Goal: Task Accomplishment & Management: Manage account settings

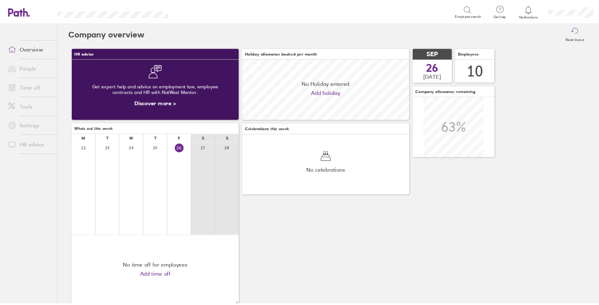
scroll to position [56, 154]
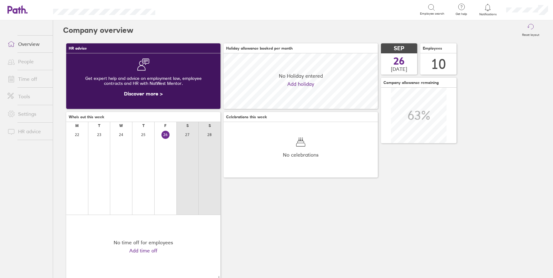
click at [29, 79] on link "Time off" at bounding box center [27, 79] width 50 height 12
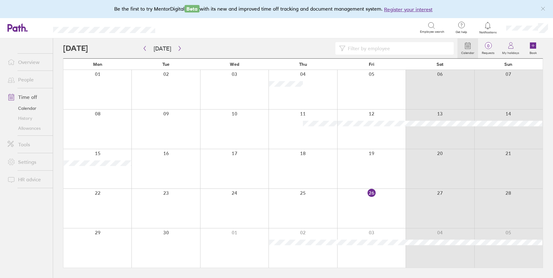
click at [379, 235] on div at bounding box center [371, 248] width 68 height 39
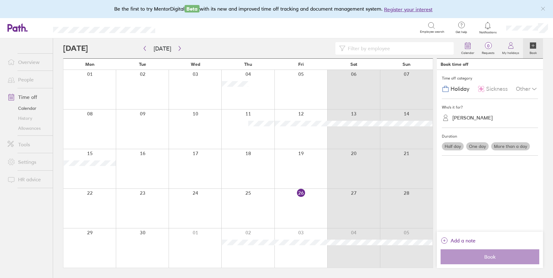
click at [447, 146] on label "Half day" at bounding box center [453, 146] width 22 height 8
click at [0, 0] on input "Half day" at bounding box center [0, 0] width 0 height 0
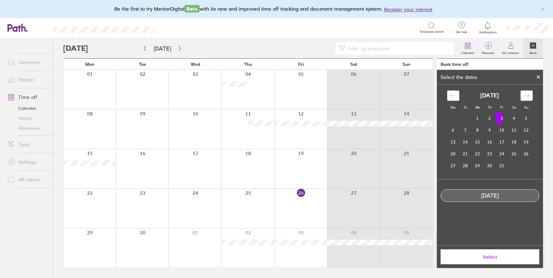
click at [504, 117] on td "3" at bounding box center [502, 118] width 12 height 12
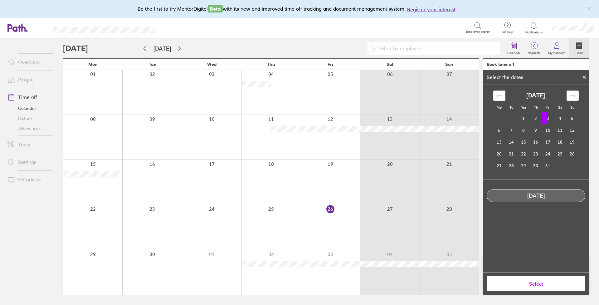
click at [551, 116] on td "3" at bounding box center [548, 118] width 12 height 12
click at [542, 198] on div "03 Oct, 2025" at bounding box center [536, 196] width 98 height 7
click at [544, 278] on div "Select" at bounding box center [536, 283] width 106 height 23
click at [545, 278] on button "Select" at bounding box center [536, 283] width 99 height 15
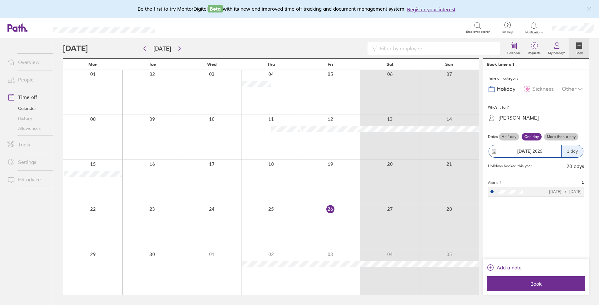
click at [513, 136] on label "Half day" at bounding box center [509, 136] width 20 height 7
click at [0, 0] on input "Half day" at bounding box center [0, 0] width 0 height 0
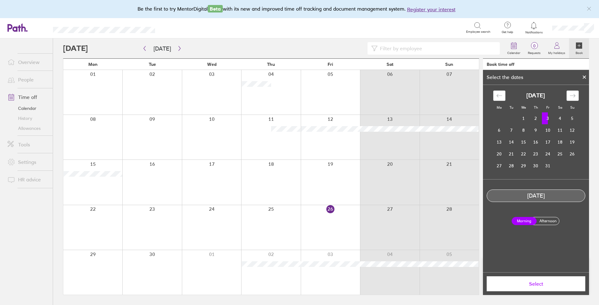
click at [553, 224] on label "Afternoon" at bounding box center [548, 220] width 25 height 7
click at [0, 0] on input "Afternoon" at bounding box center [0, 0] width 0 height 0
click at [540, 278] on span "Select" at bounding box center [536, 284] width 90 height 6
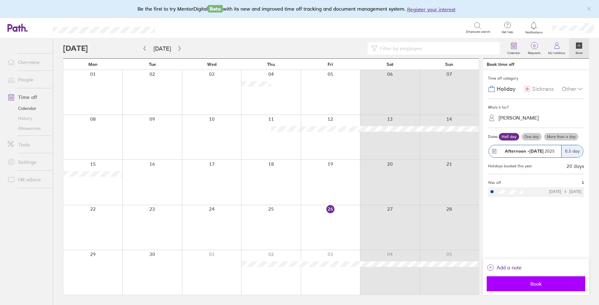
click at [550, 278] on span "Book" at bounding box center [536, 284] width 90 height 6
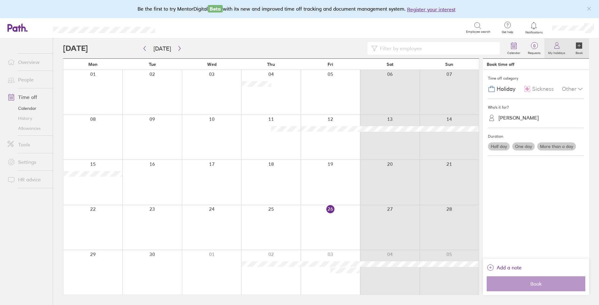
click at [552, 49] on link "My holidays" at bounding box center [557, 48] width 25 height 20
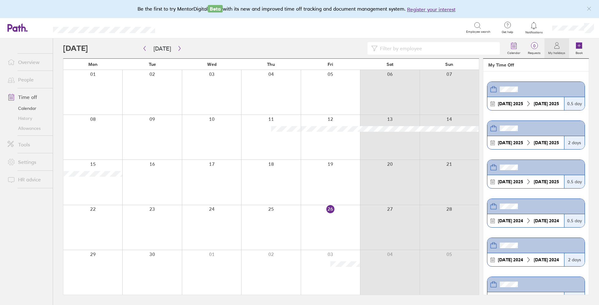
click at [536, 23] on icon at bounding box center [533, 25] width 7 height 7
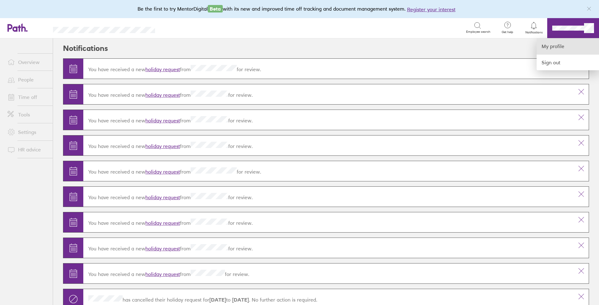
click at [549, 47] on link "My profile" at bounding box center [568, 46] width 62 height 16
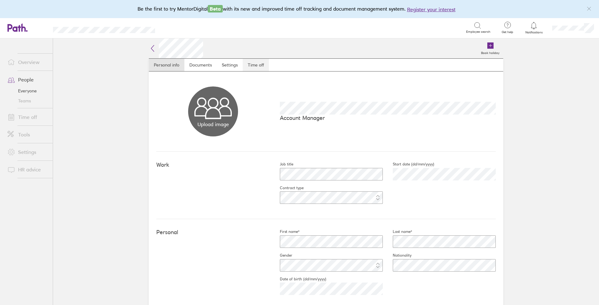
click at [259, 62] on link "Time off" at bounding box center [256, 65] width 26 height 12
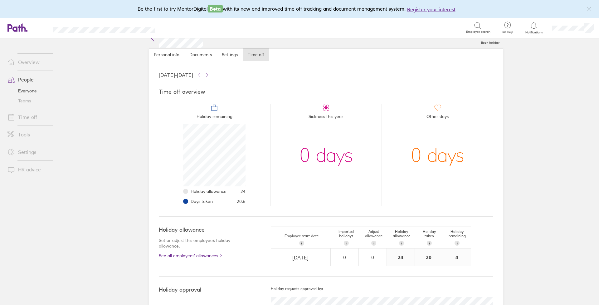
scroll to position [35, 0]
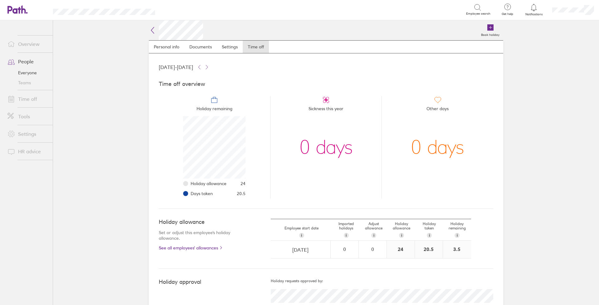
scroll to position [62, 62]
